Goal: Task Accomplishment & Management: Manage account settings

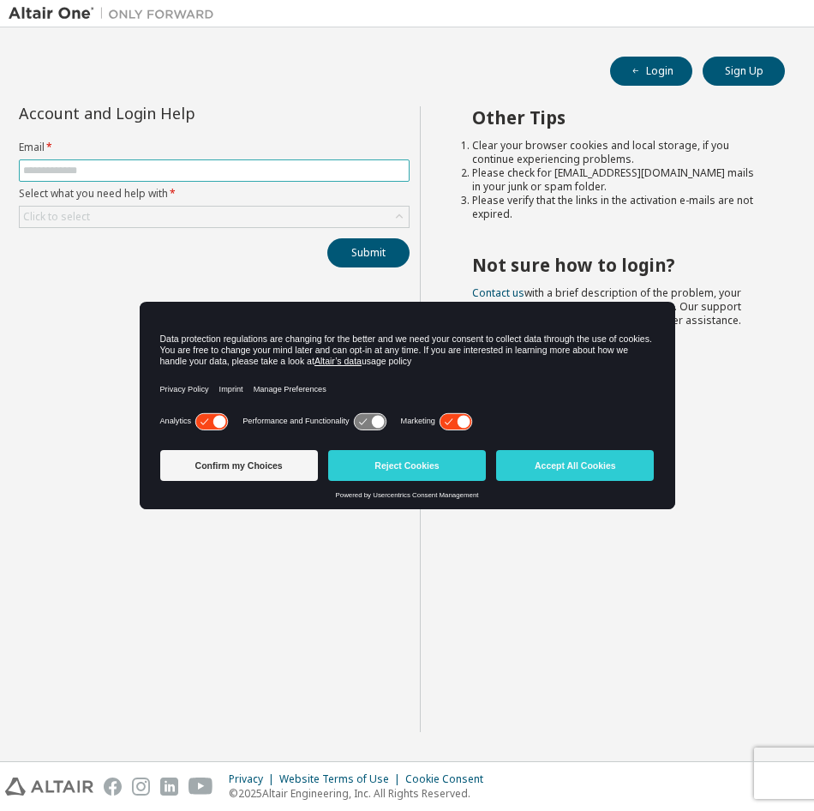
click at [73, 166] on input "text" at bounding box center [214, 171] width 382 height 14
type input "**********"
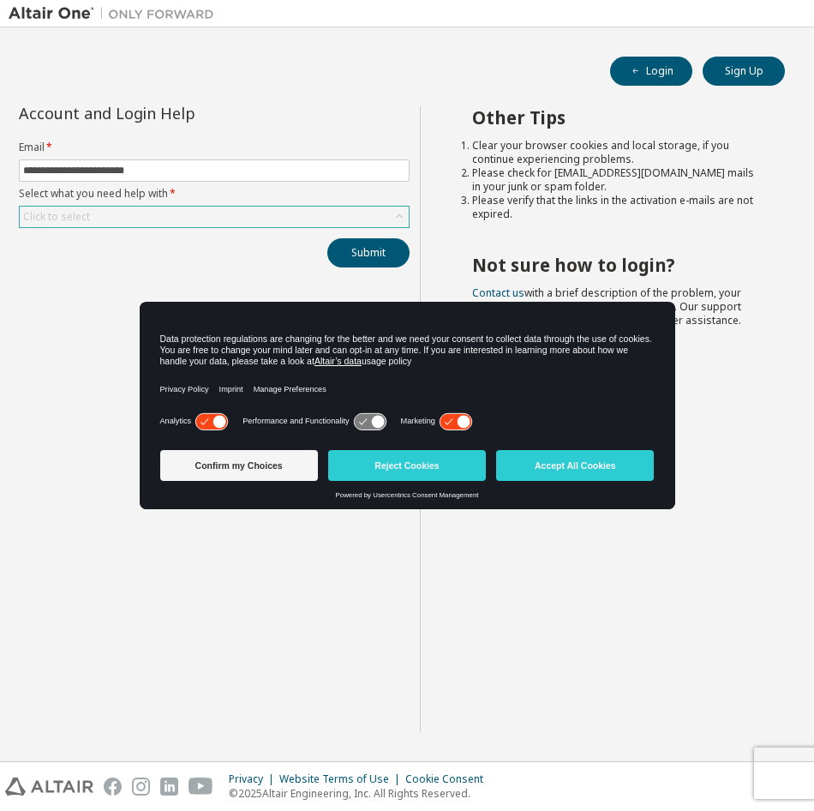
click at [153, 213] on div "Click to select" at bounding box center [214, 217] width 389 height 21
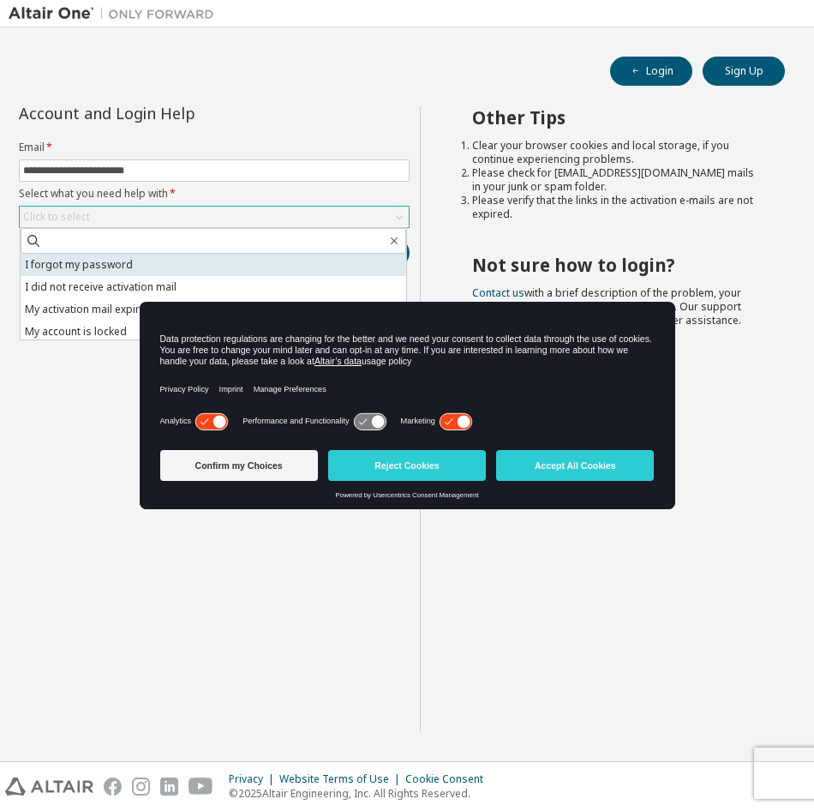
click at [107, 265] on li "I forgot my password" at bounding box center [214, 265] width 386 height 22
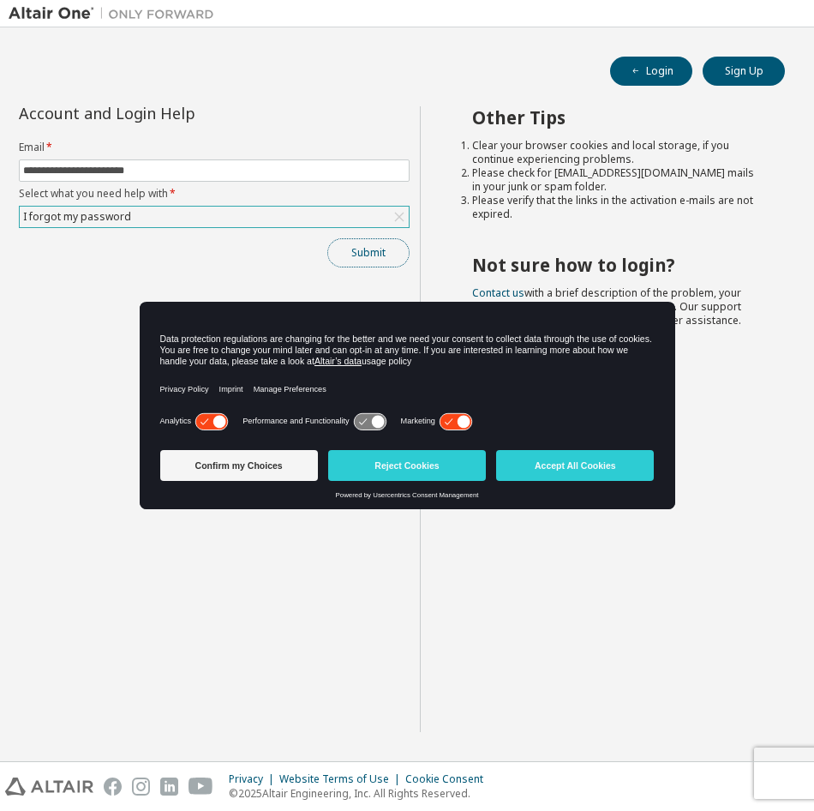
click at [369, 254] on button "Submit" at bounding box center [368, 252] width 82 height 29
click at [228, 459] on button "Confirm my Choices" at bounding box center [239, 465] width 158 height 31
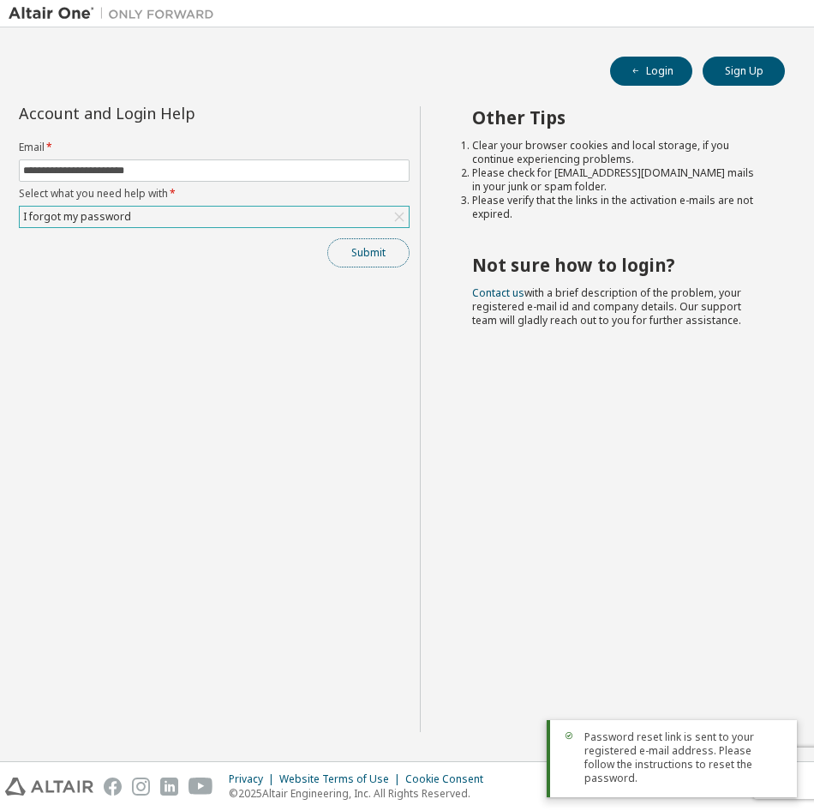
click at [357, 252] on button "Submit" at bounding box center [368, 252] width 82 height 29
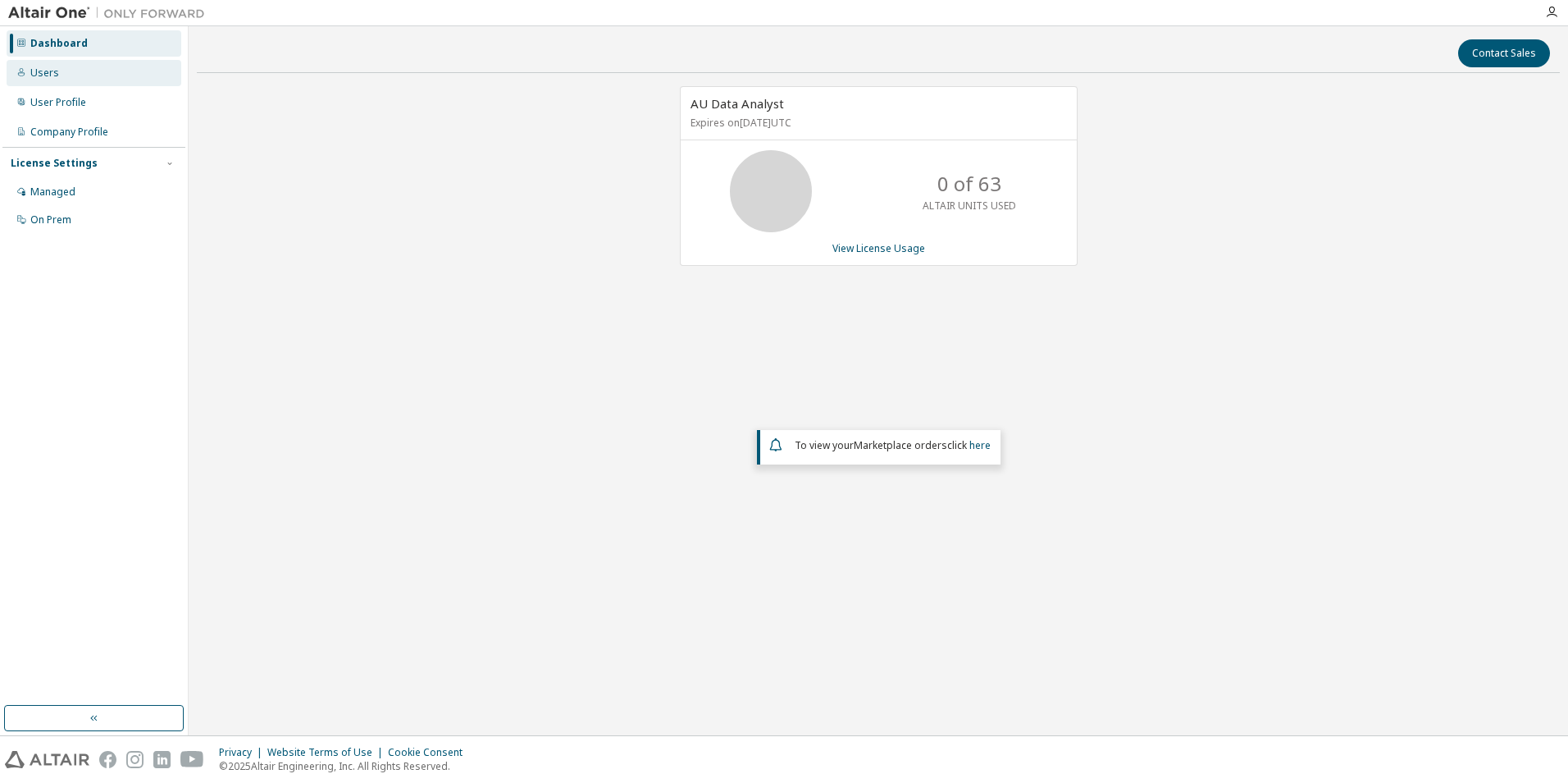
click at [61, 78] on div "Users" at bounding box center [94, 73] width 175 height 26
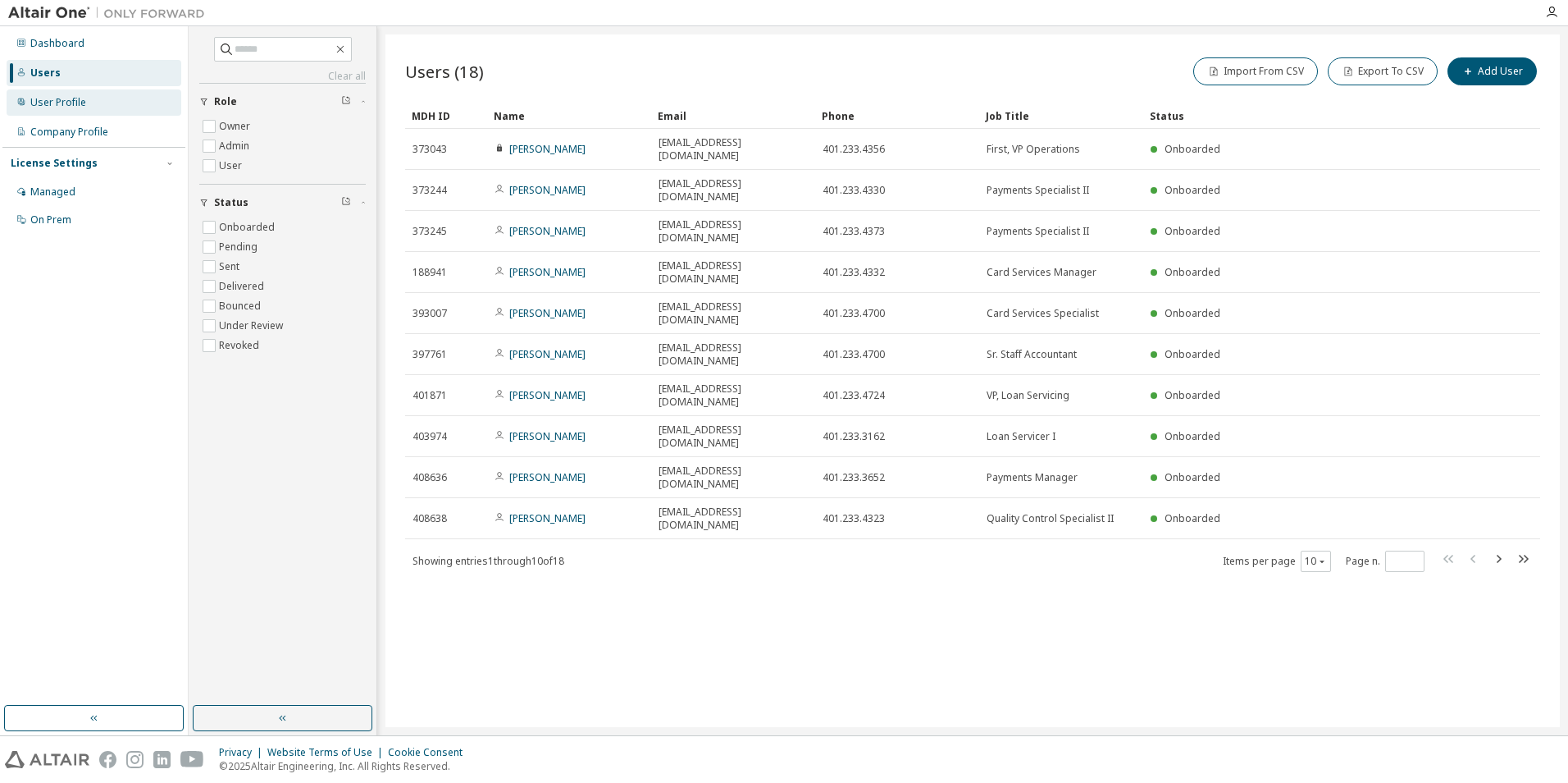
click at [39, 113] on div "User Profile" at bounding box center [94, 101] width 175 height 26
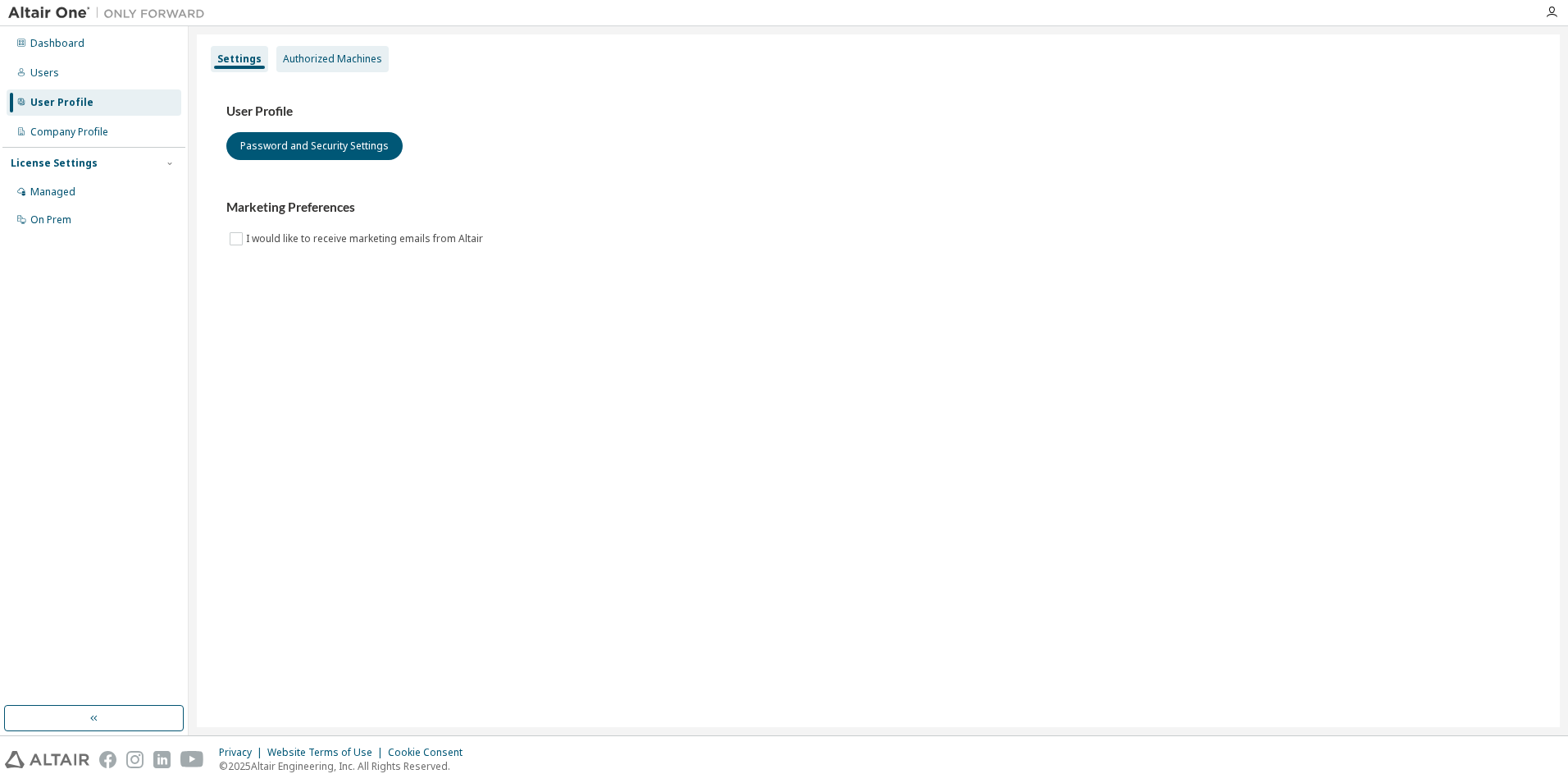
click at [303, 59] on div "Authorized Machines" at bounding box center [333, 59] width 99 height 13
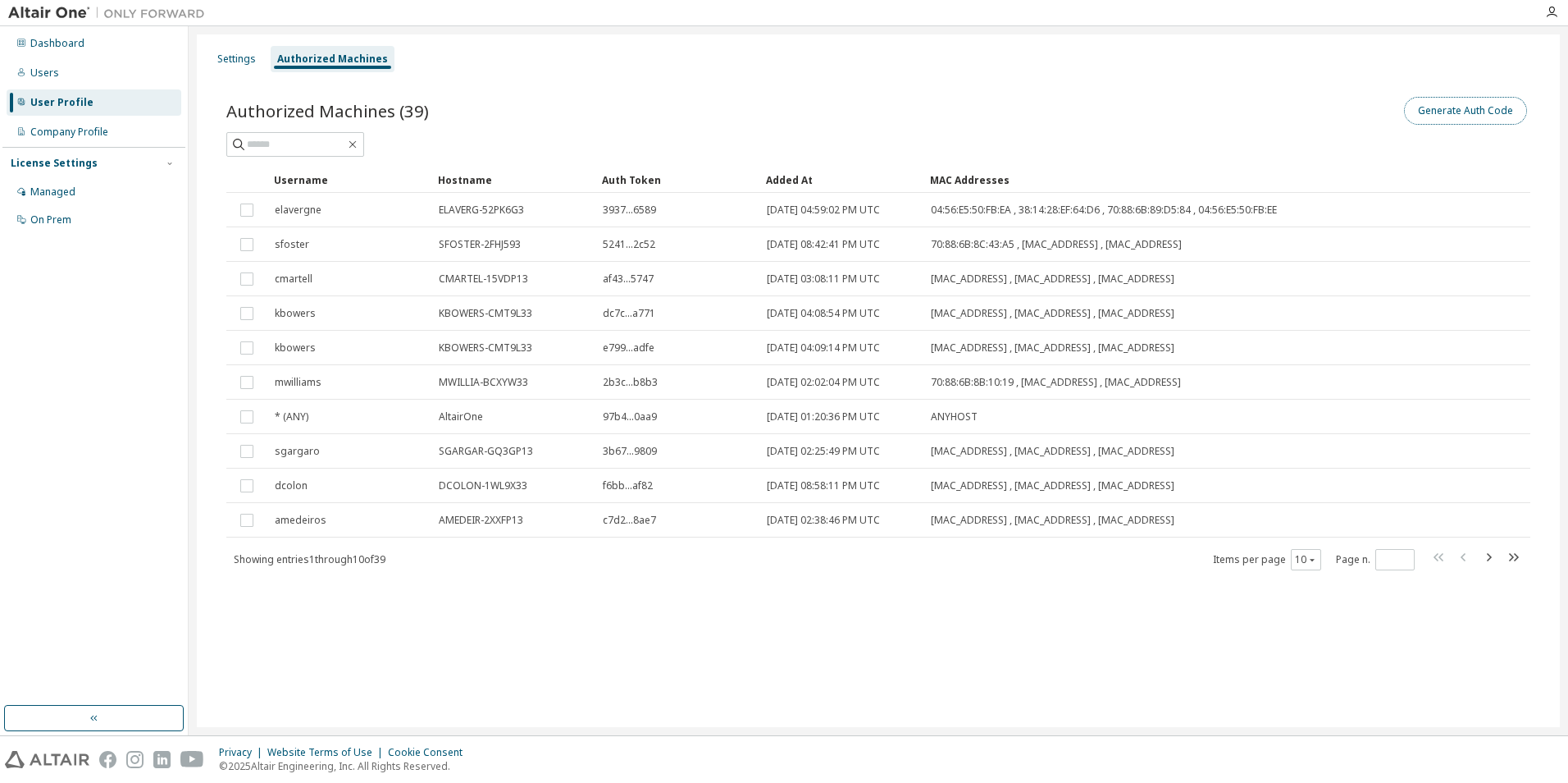
click at [1446, 122] on button "Generate Auth Code" at bounding box center [1465, 110] width 123 height 28
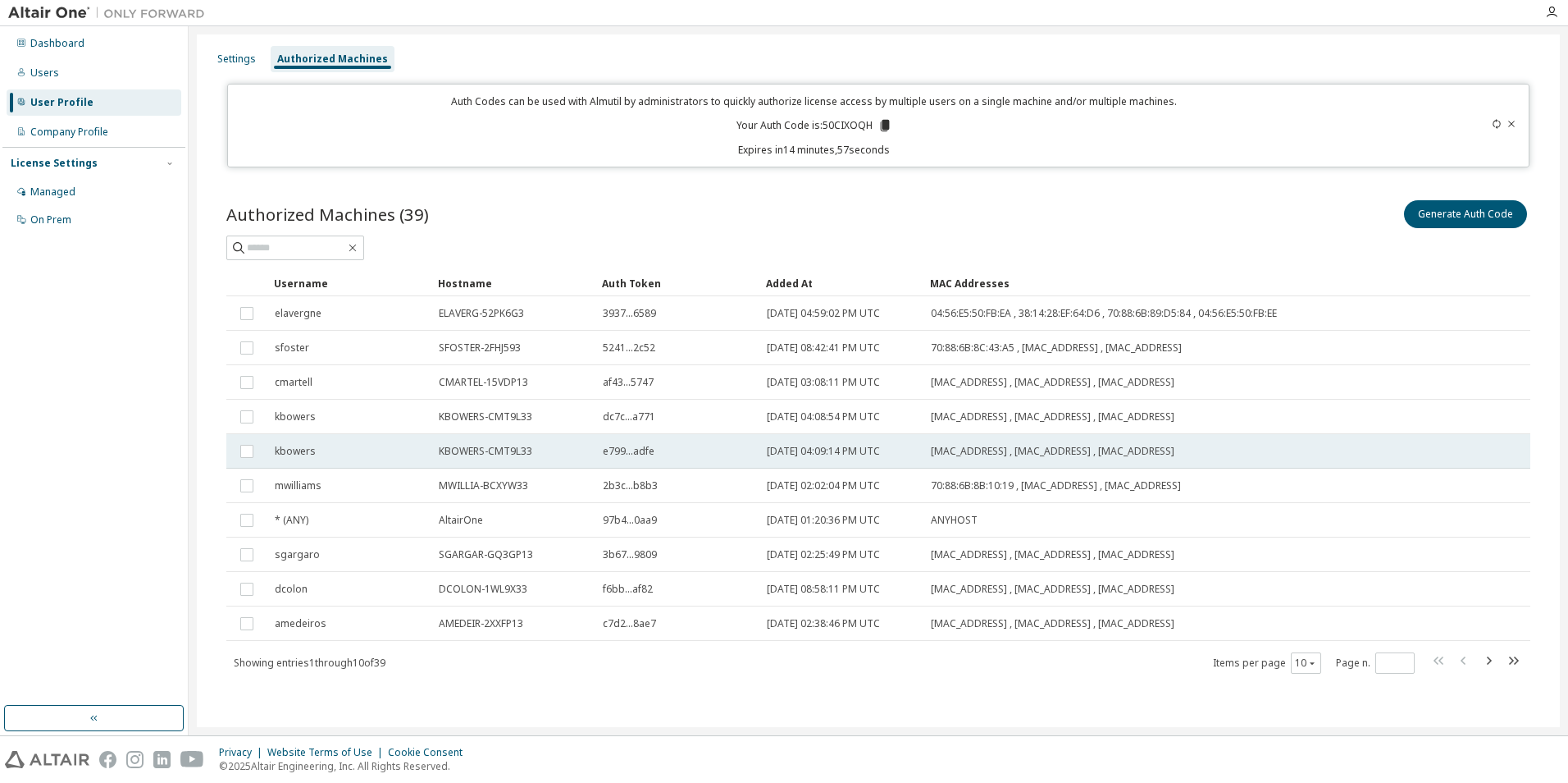
click at [889, 129] on icon at bounding box center [884, 124] width 14 height 14
